Goal: Task Accomplishment & Management: Manage account settings

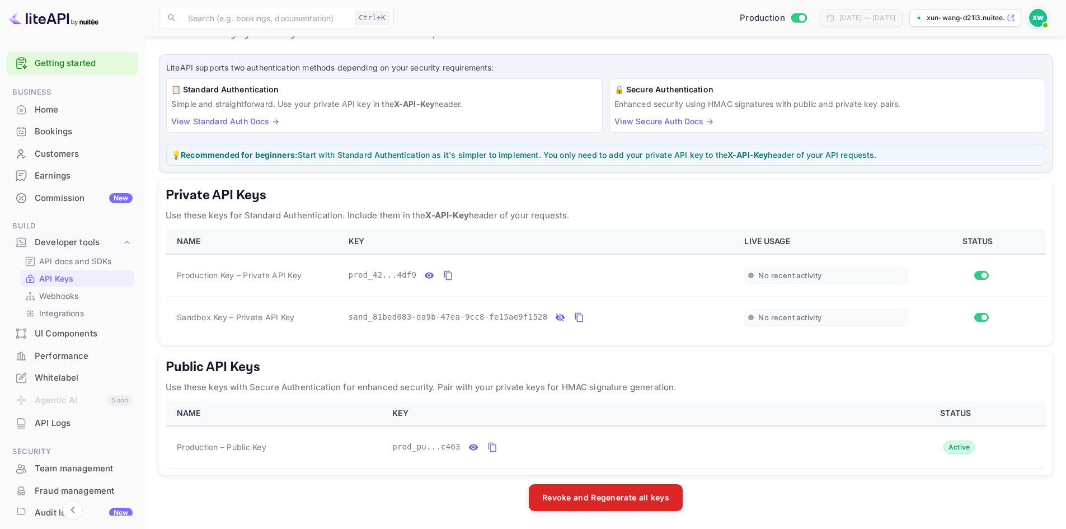
click at [572, 237] on th "KEY" at bounding box center [540, 241] width 396 height 25
click at [62, 311] on p "Integrations" at bounding box center [61, 313] width 45 height 12
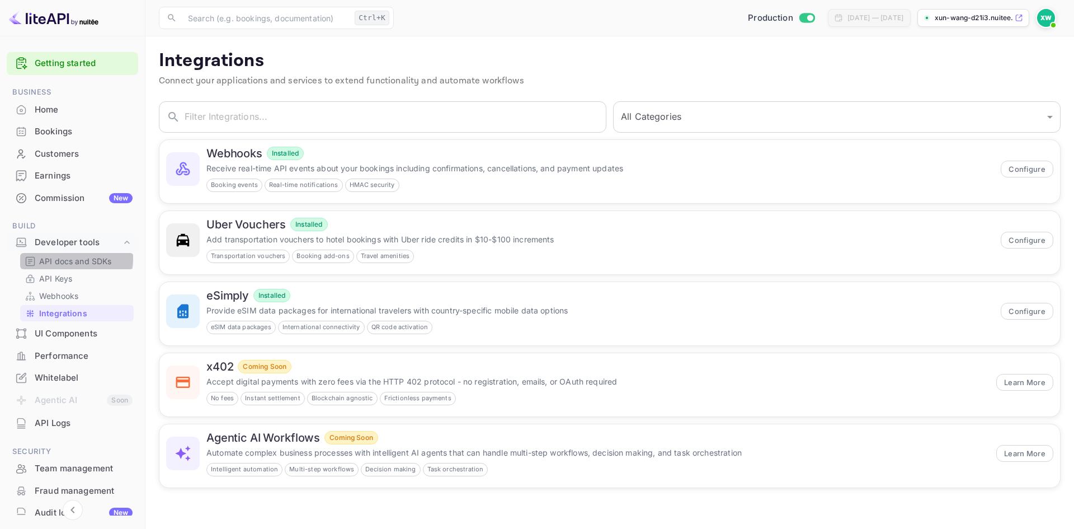
click at [70, 258] on p "API docs and SDKs" at bounding box center [75, 261] width 73 height 12
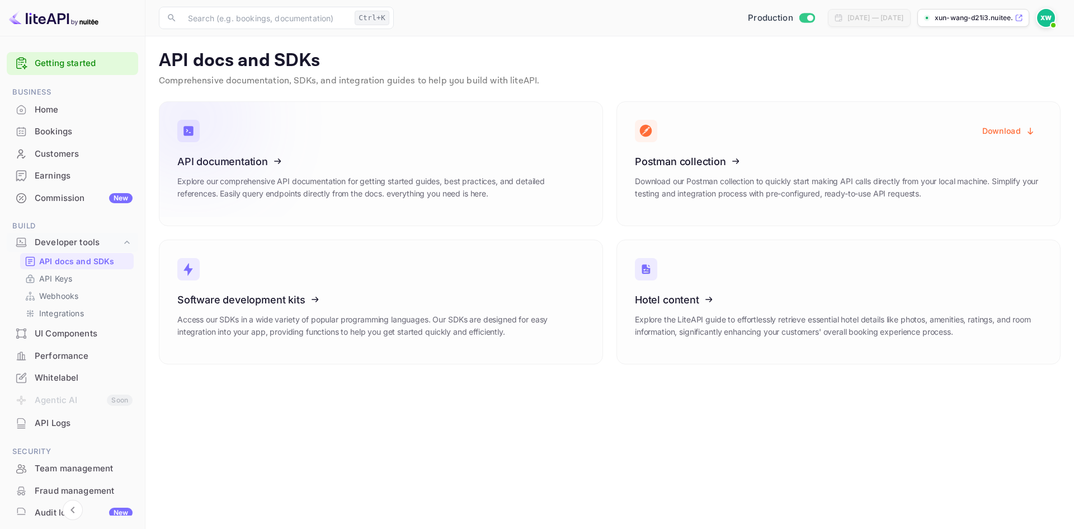
click at [246, 162] on icon at bounding box center [246, 159] width 174 height 115
click at [71, 280] on p "API Keys" at bounding box center [55, 278] width 33 height 12
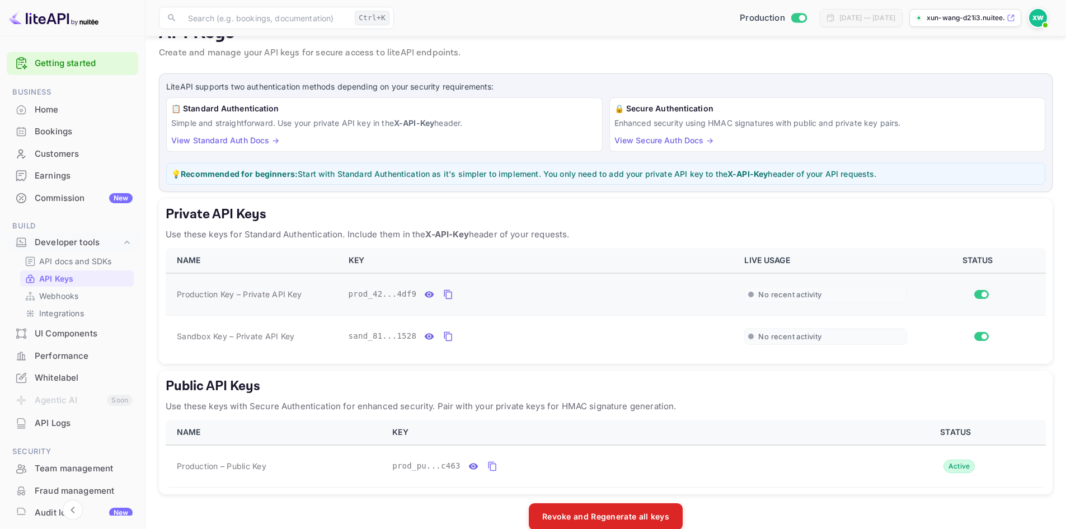
scroll to position [47, 0]
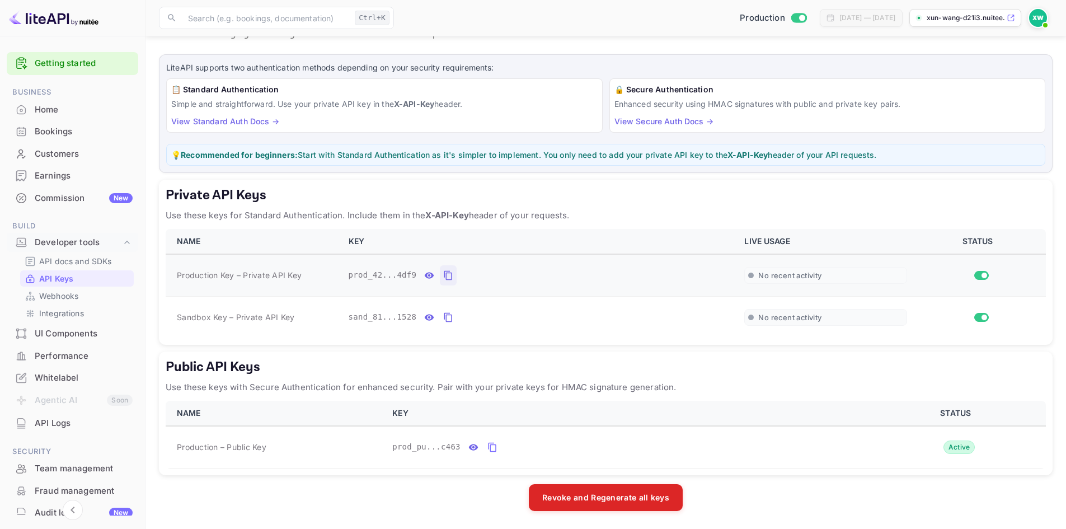
click at [443, 274] on icon "private api keys table" at bounding box center [448, 275] width 10 height 13
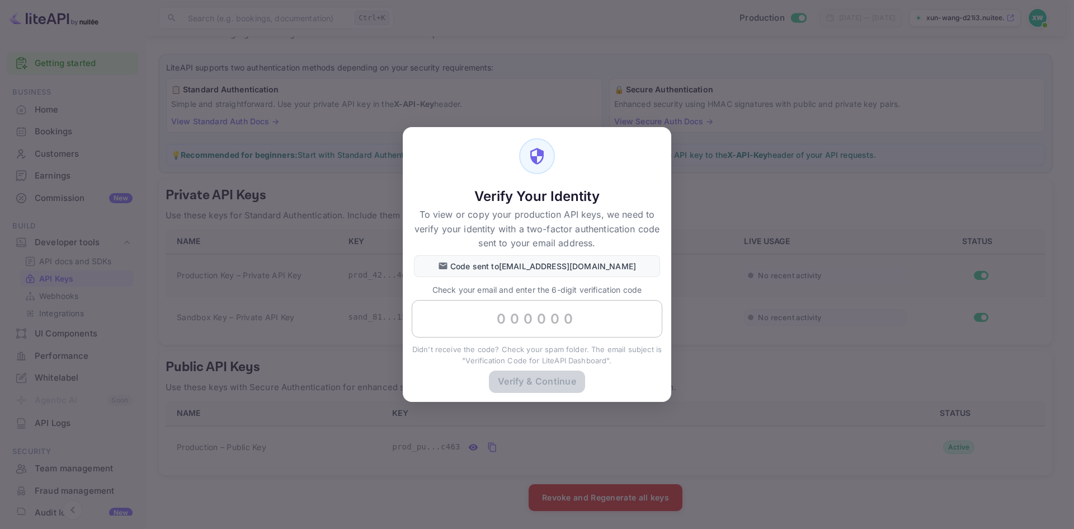
click at [527, 325] on input "text" at bounding box center [537, 319] width 251 height 38
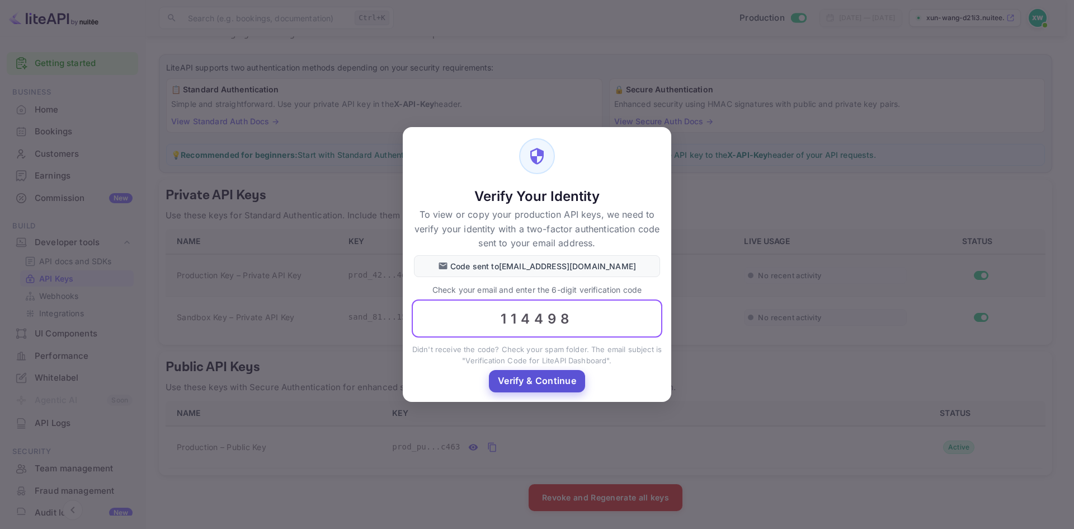
type input "114498"
click at [537, 390] on button "Verify & Continue" at bounding box center [537, 381] width 96 height 22
